Goal: Entertainment & Leisure: Consume media (video, audio)

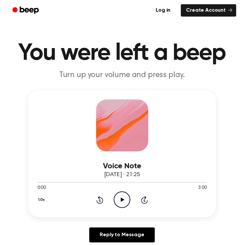
click at [121, 203] on icon "Play Audio" at bounding box center [122, 200] width 17 height 17
click at [121, 203] on icon "Pause Audio" at bounding box center [122, 200] width 17 height 17
click at [120, 203] on icon "Play Audio" at bounding box center [122, 200] width 17 height 17
click at [122, 202] on icon "Play Audio" at bounding box center [122, 200] width 17 height 17
click at [127, 200] on icon "Play Audio" at bounding box center [122, 200] width 17 height 17
